Goal: Check status: Check status

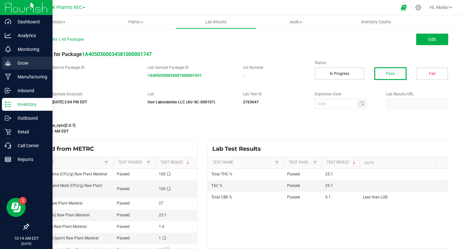
click at [11, 60] on p "Grow" at bounding box center [30, 63] width 38 height 8
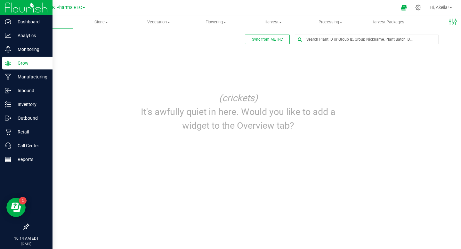
click at [336, 32] on div "Sync from METRC Edit dashboard (crickets) It's awfully quiet in here. Would you…" at bounding box center [237, 85] width 445 height 115
click at [336, 36] on input "text" at bounding box center [366, 39] width 143 height 9
type input "8325"
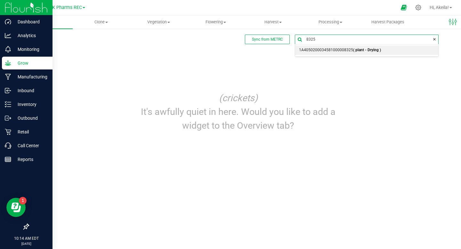
click at [375, 52] on b "( plant - Drying )" at bounding box center [367, 50] width 28 height 4
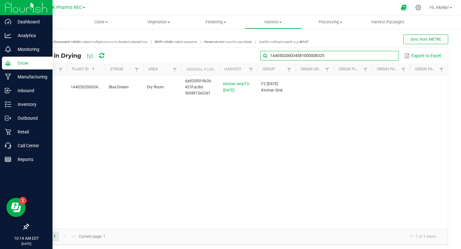
click at [376, 56] on input "1A4050200034581000008325" at bounding box center [329, 56] width 138 height 10
type input "11064"
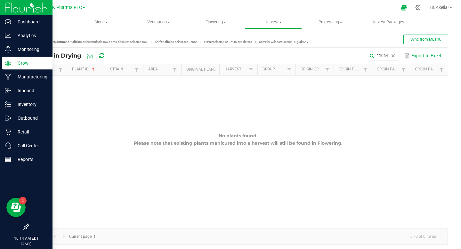
click at [47, 21] on span "Overview" at bounding box center [44, 22] width 34 height 6
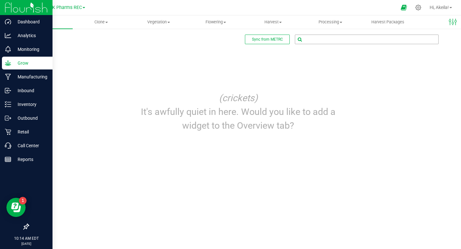
click at [338, 41] on input "text" at bounding box center [366, 39] width 143 height 9
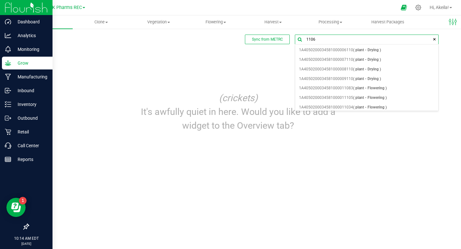
type input "11064"
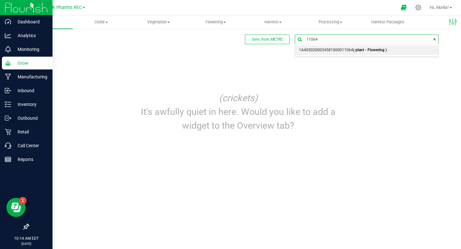
click at [354, 54] on span "1A4050200034581000011064 ( plant - Flowering )" at bounding box center [343, 50] width 88 height 8
